Goal: Information Seeking & Learning: Learn about a topic

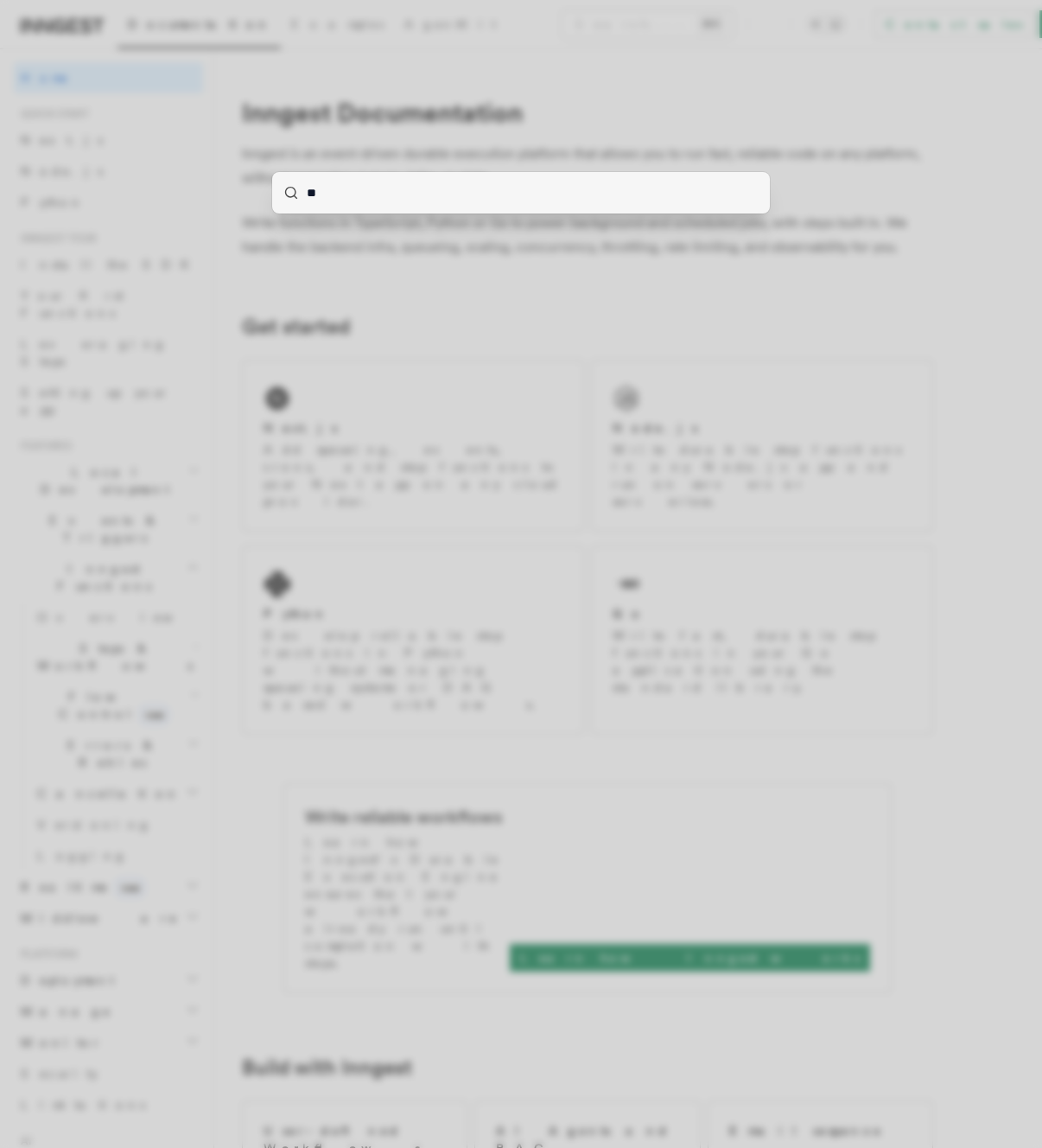
type input "***"
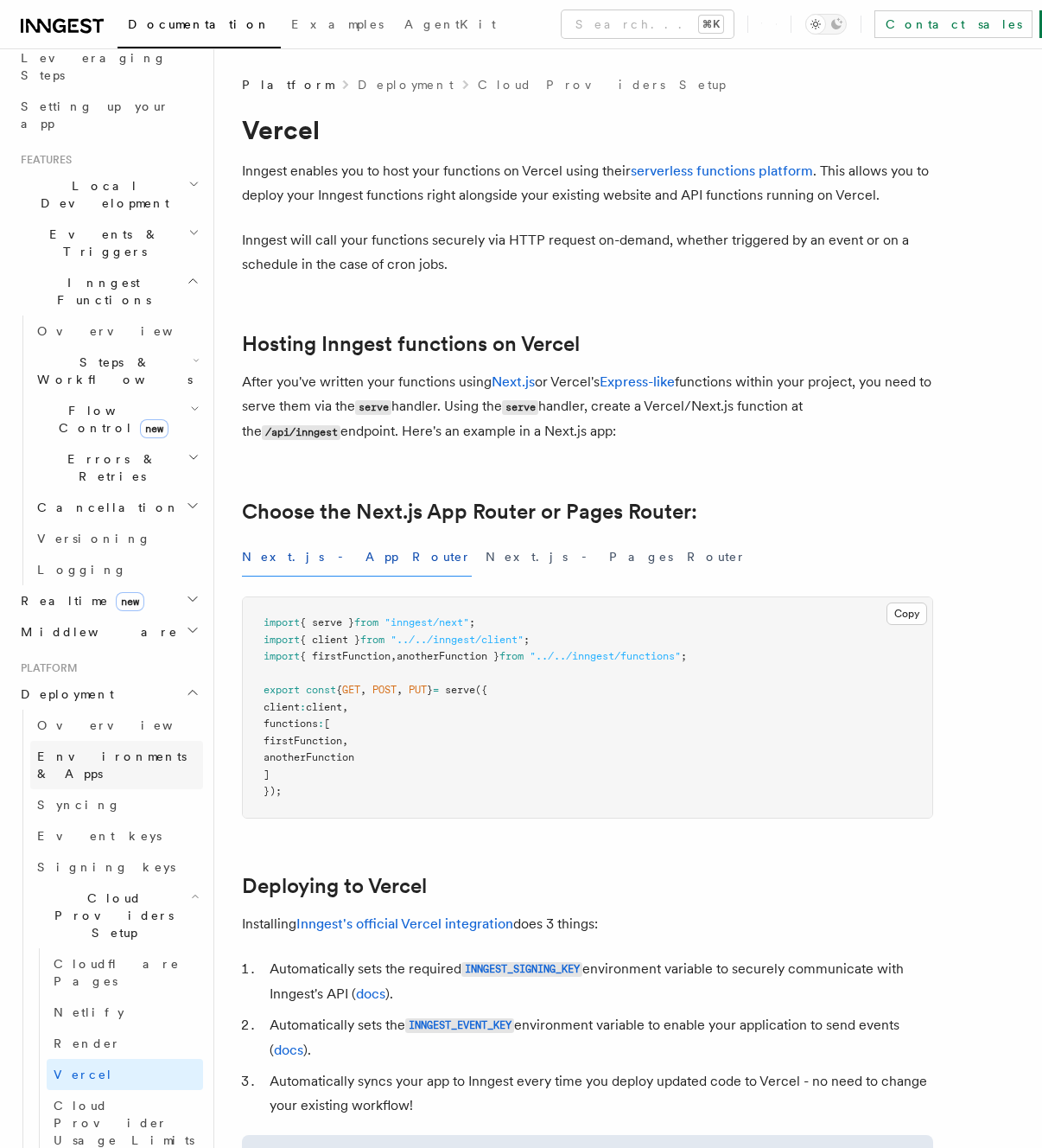
scroll to position [321, 0]
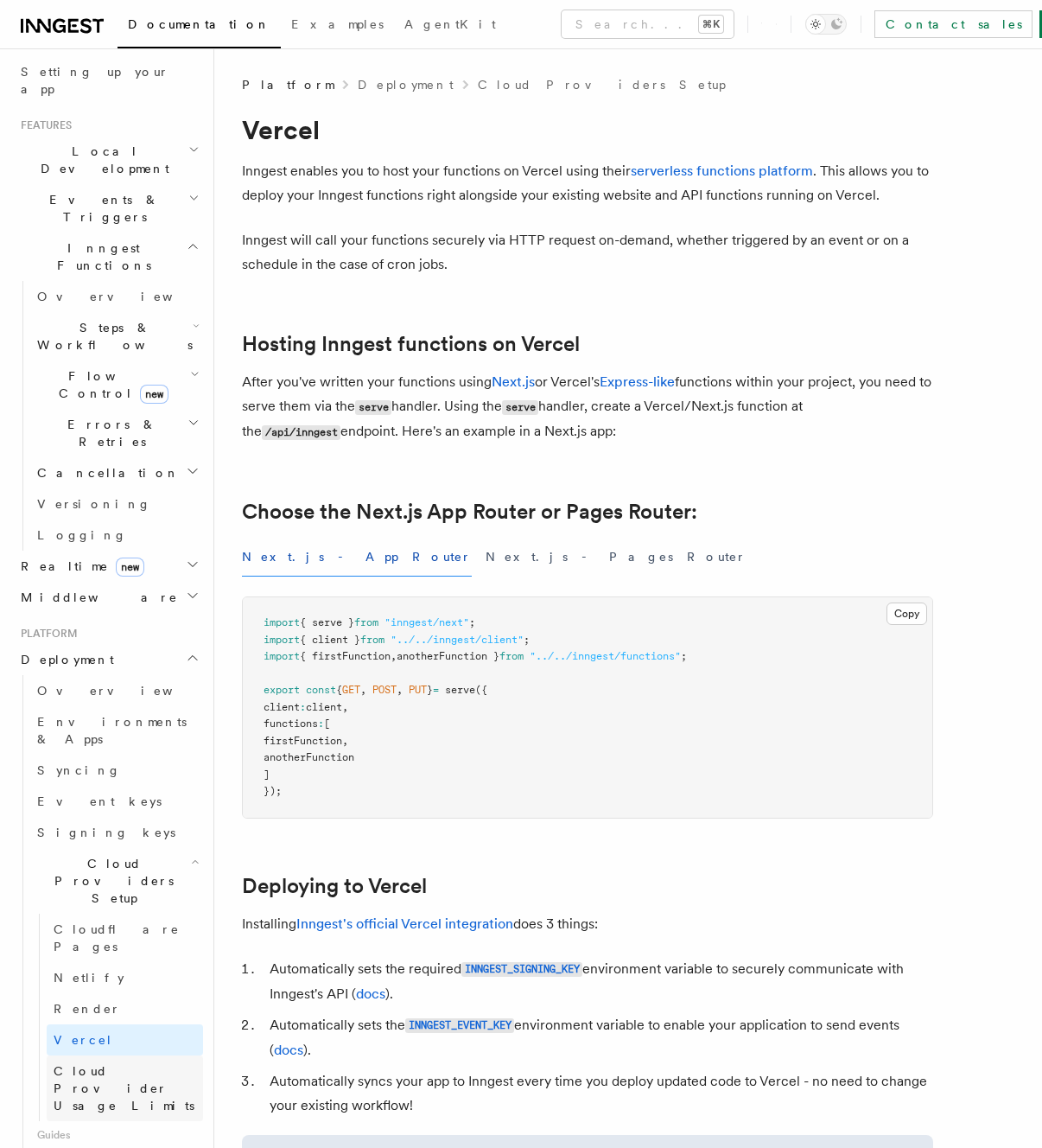
click at [118, 1056] on link "Cloud Provider Usage Limits" at bounding box center [124, 1089] width 156 height 66
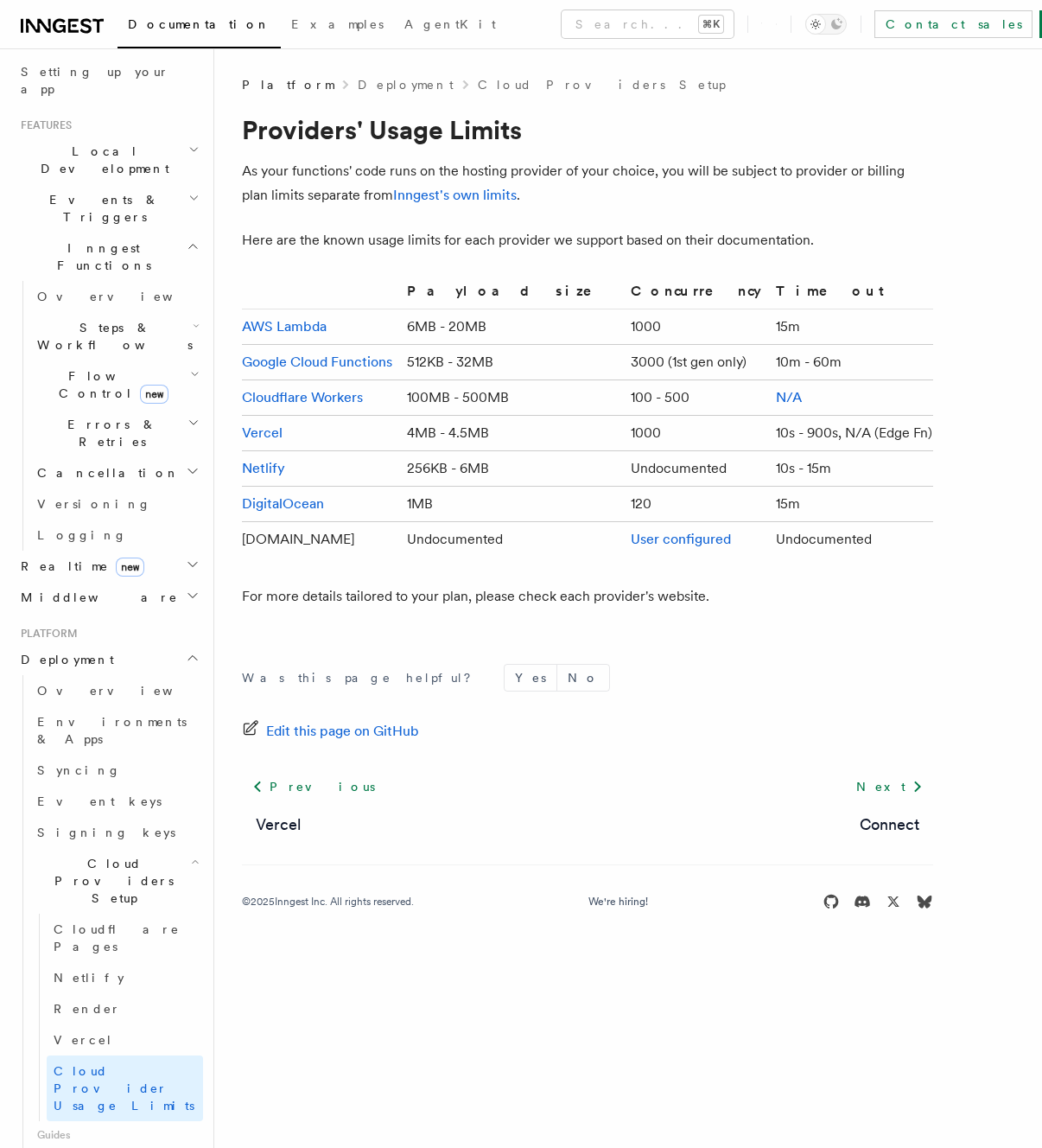
click at [682, 142] on h1 "Providers' Usage Limits" at bounding box center [587, 129] width 691 height 31
click at [142, 922] on span "Cloudflare Pages" at bounding box center [117, 938] width 126 height 31
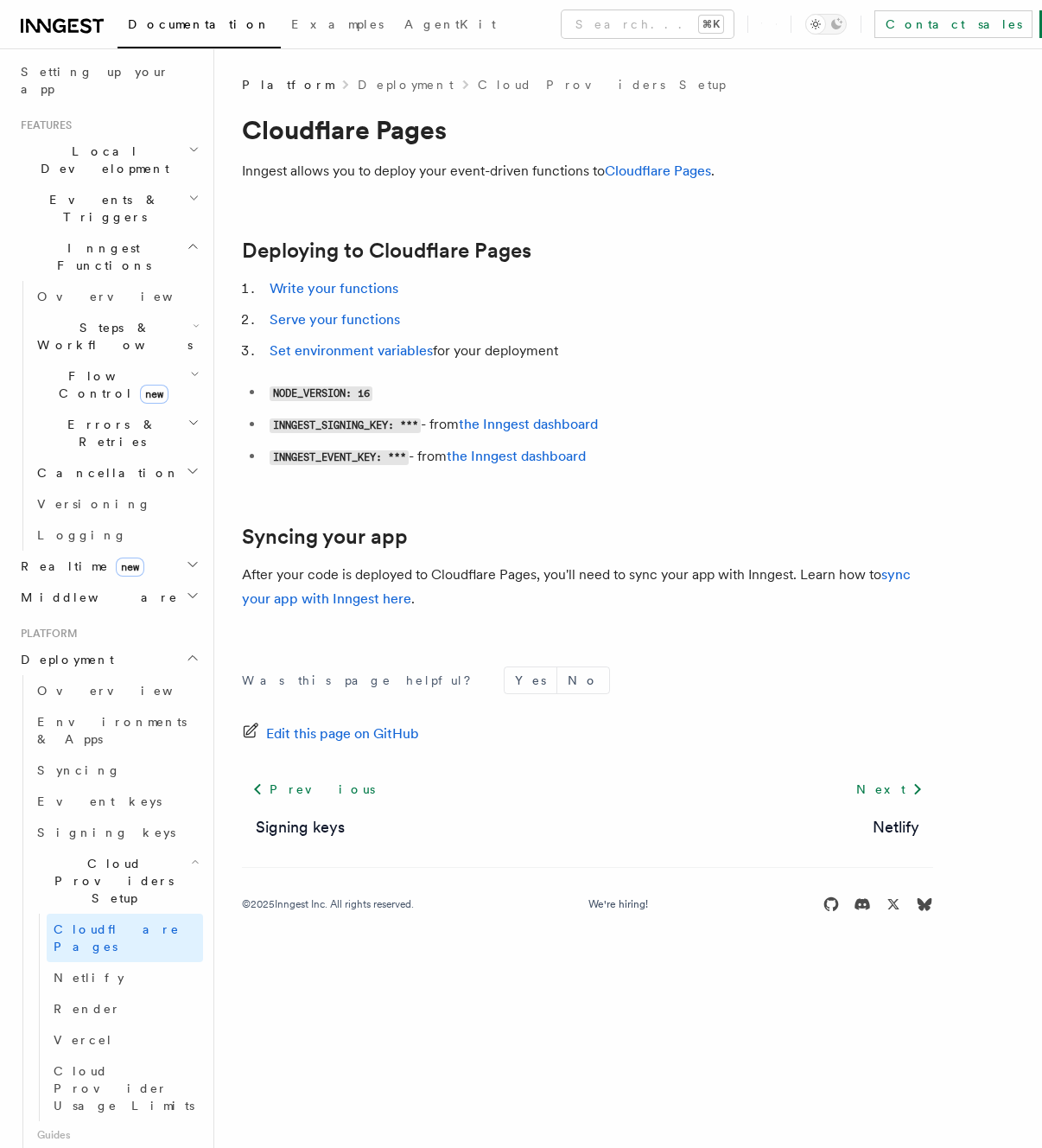
click at [823, 297] on li "Write your functions" at bounding box center [599, 289] width 669 height 24
